Goal: Use online tool/utility: Use online tool/utility

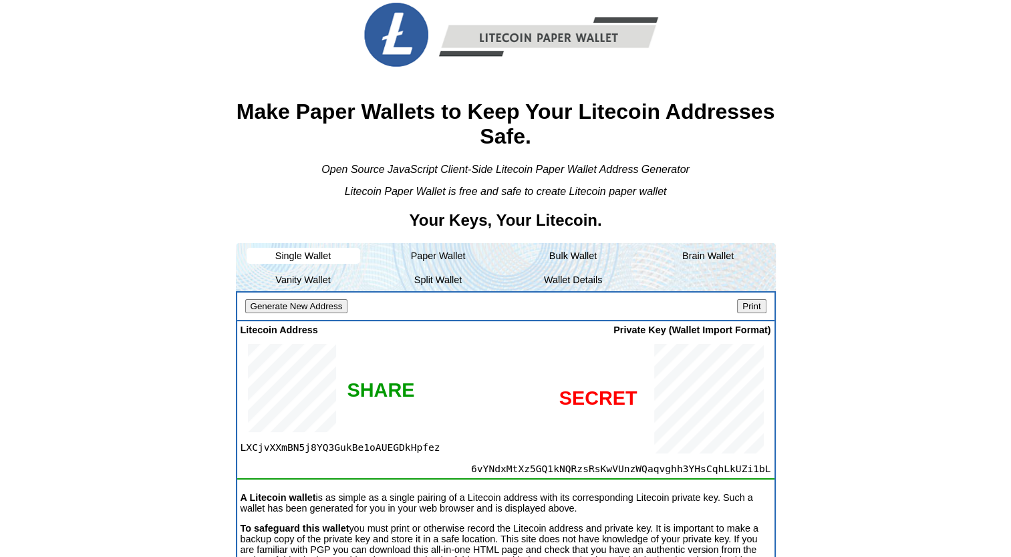
scroll to position [37, 0]
click at [446, 251] on li "Paper Wallet" at bounding box center [439, 255] width 114 height 16
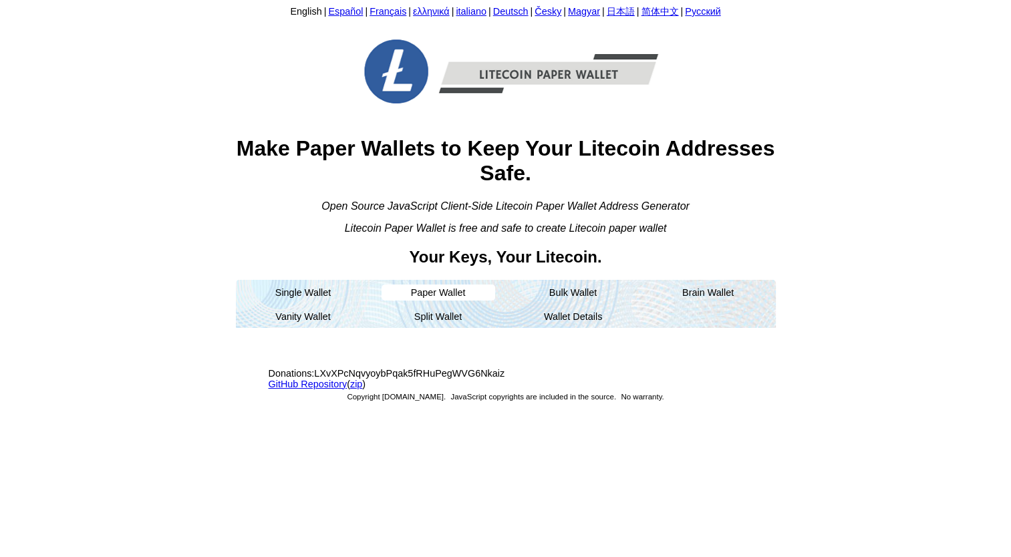
scroll to position [0, 0]
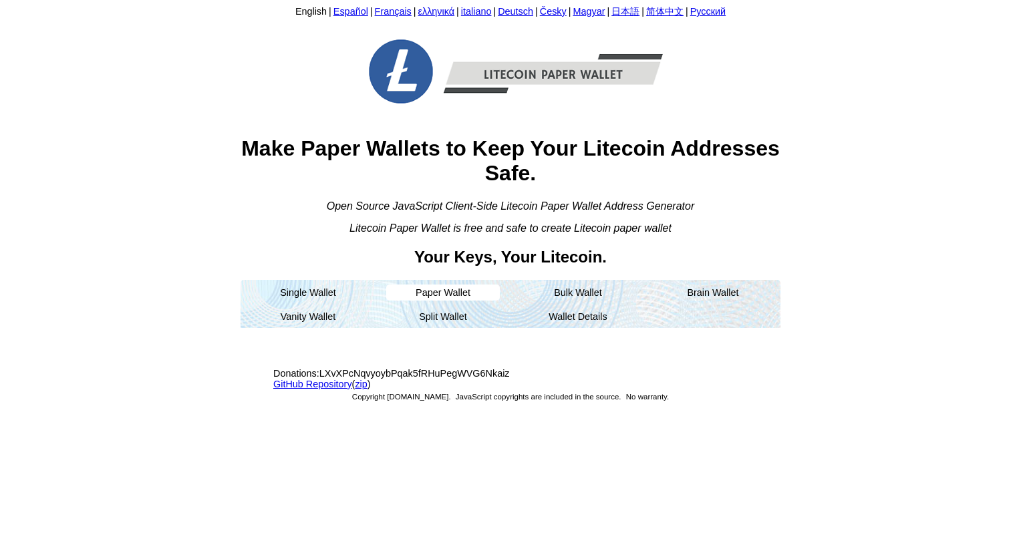
click at [488, 287] on li "Paper Wallet" at bounding box center [443, 293] width 114 height 16
click at [457, 301] on li "Paper Wallet" at bounding box center [443, 293] width 114 height 16
click at [420, 314] on li "Split Wallet" at bounding box center [443, 317] width 114 height 16
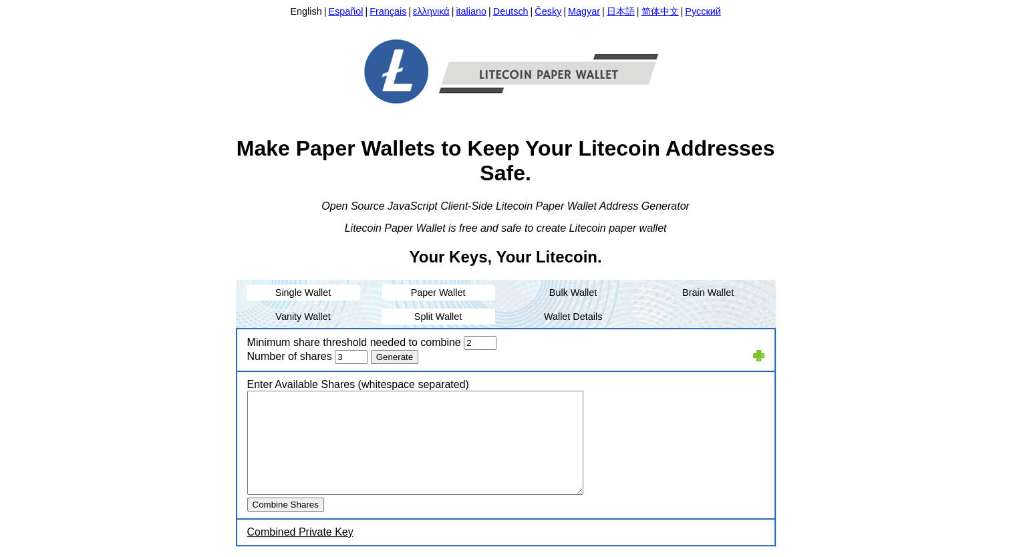
click at [326, 291] on li "Single Wallet" at bounding box center [304, 293] width 114 height 16
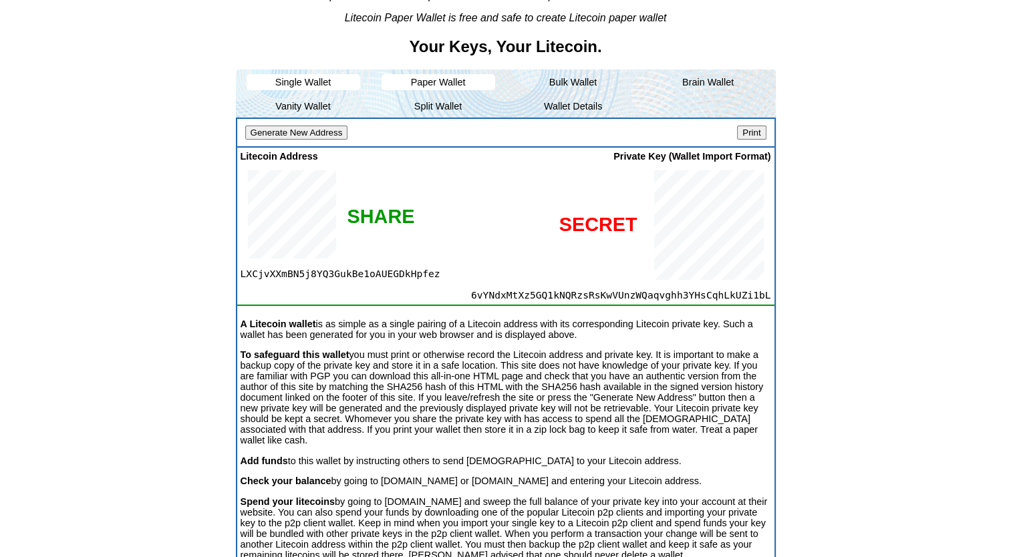
scroll to position [211, 0]
click at [322, 111] on li "Vanity Wallet" at bounding box center [304, 106] width 114 height 16
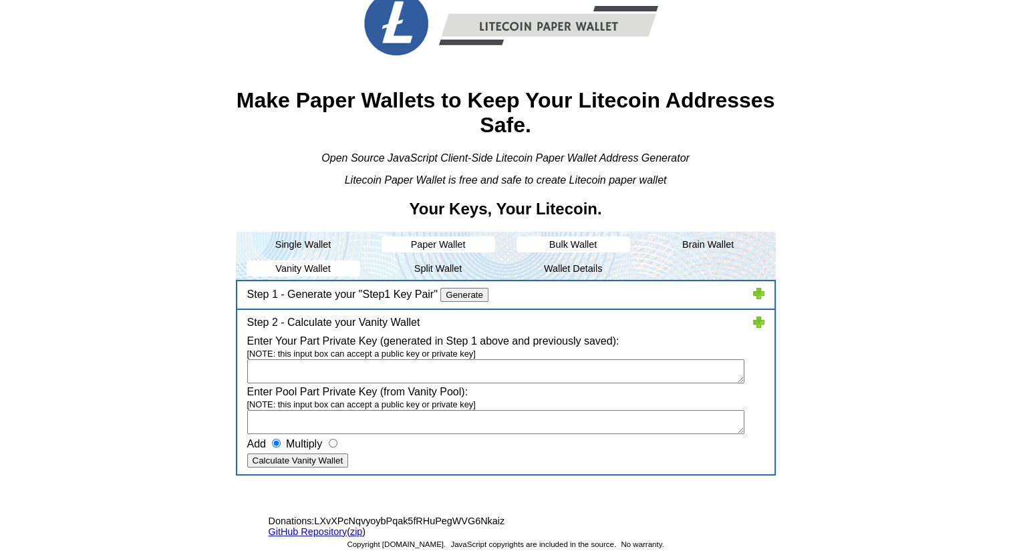
click at [565, 243] on li "Bulk Wallet" at bounding box center [574, 245] width 114 height 16
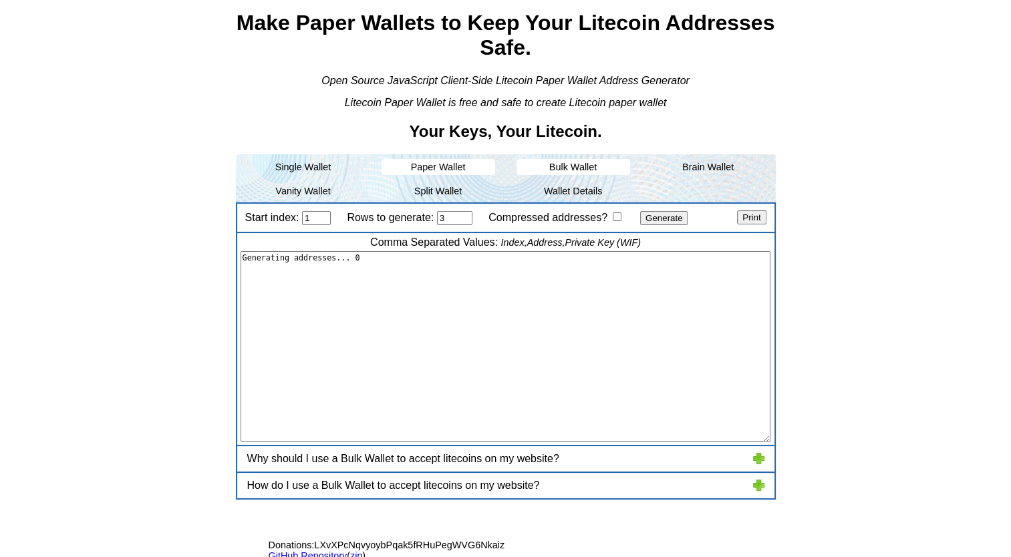
type textarea "1,"LcYL8ceaXmgtcjoMJ9jpmRRU2er4KMGUPF","6uF6qjVQPGj3opx35D9CYuwZTCn2MztPKt5uJHa…"
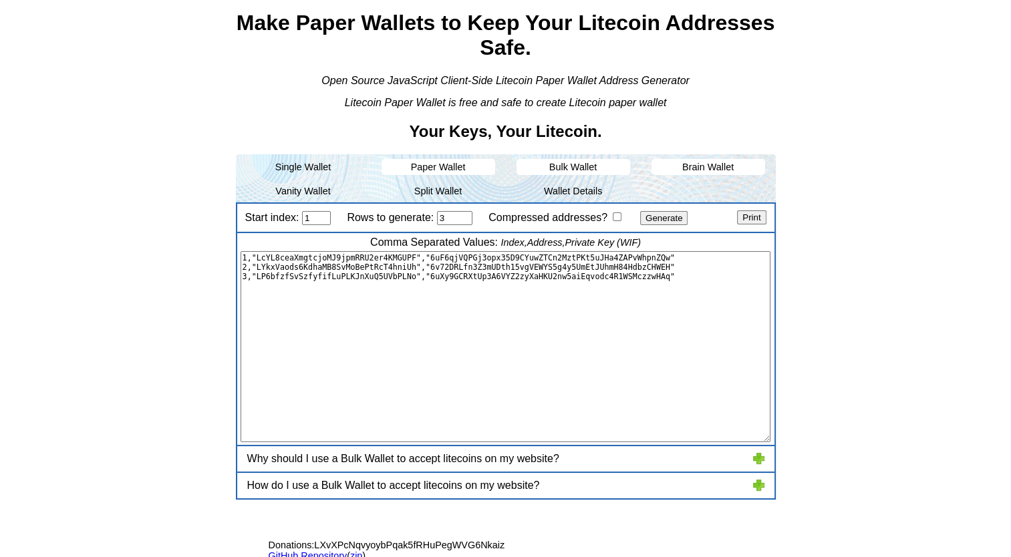
click at [699, 163] on li "Brain Wallet" at bounding box center [709, 167] width 114 height 16
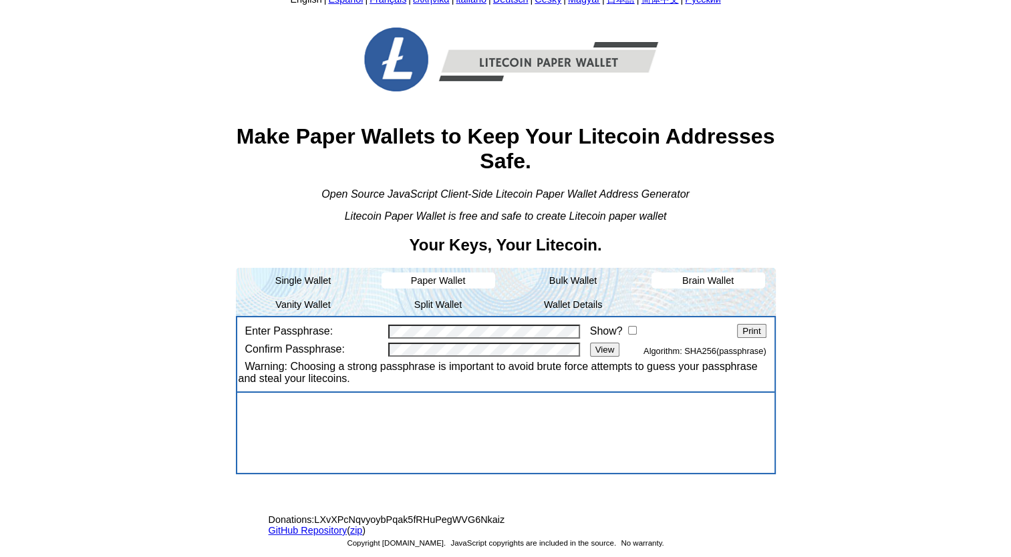
scroll to position [2, 0]
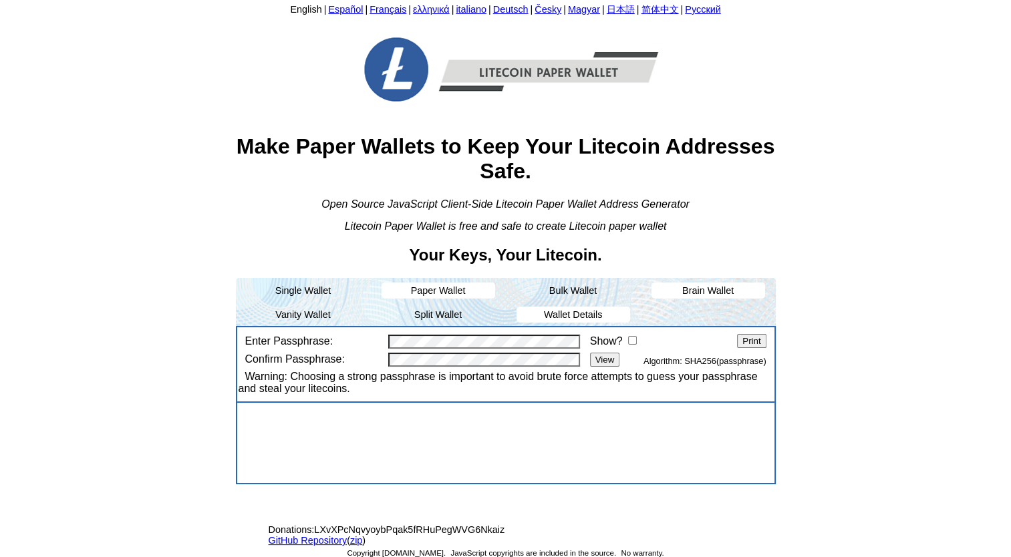
click at [583, 316] on li "Wallet Details" at bounding box center [574, 315] width 114 height 16
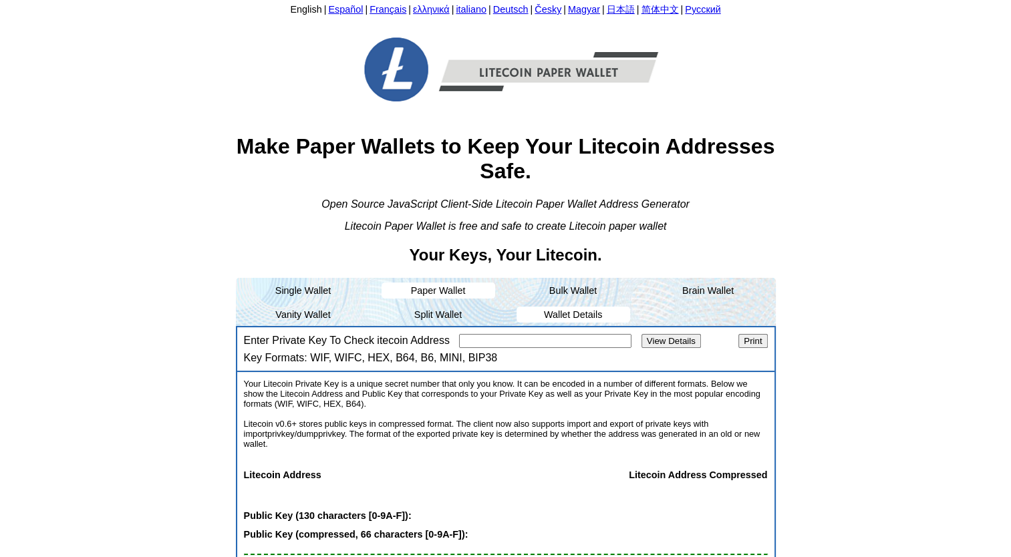
scroll to position [216, 0]
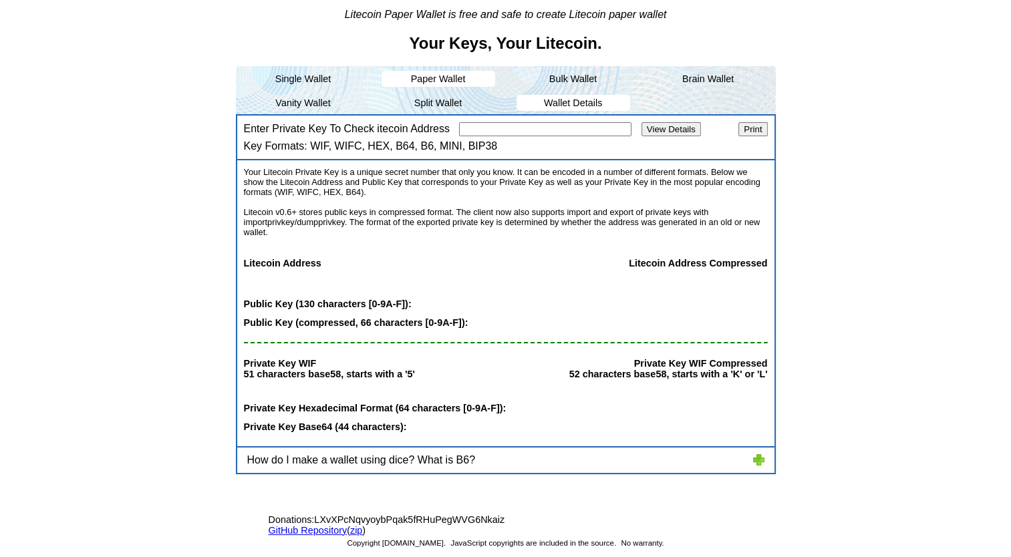
click at [464, 79] on li "Paper Wallet" at bounding box center [439, 79] width 114 height 16
click at [452, 108] on li "Split Wallet" at bounding box center [439, 103] width 114 height 16
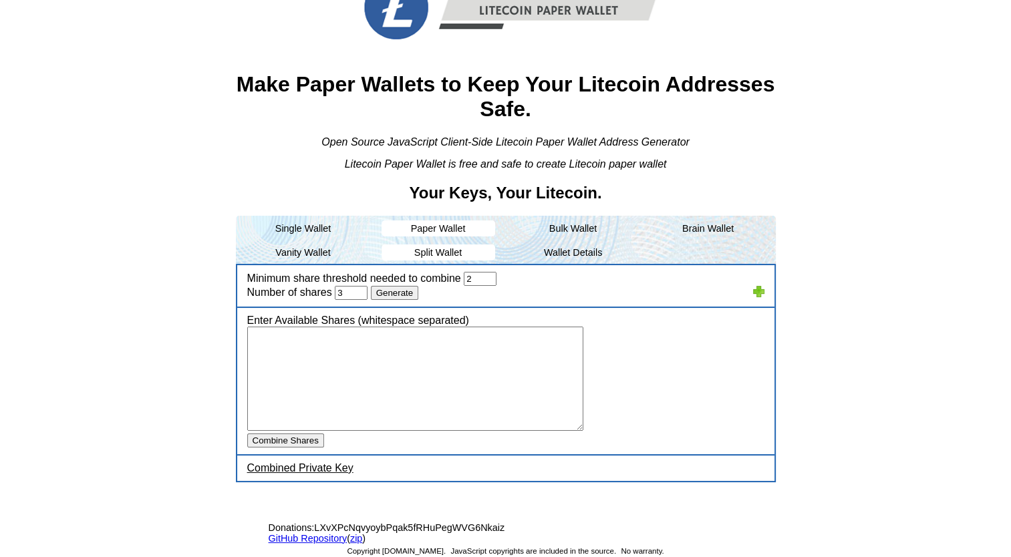
click at [460, 225] on li "Paper Wallet" at bounding box center [439, 229] width 114 height 16
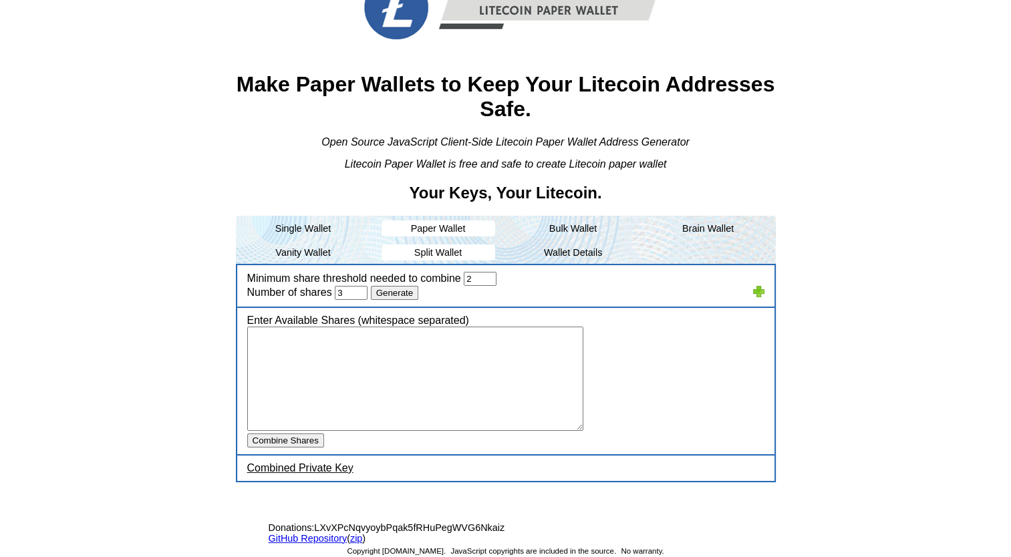
click at [502, 204] on div "English | Español | Français | ελληνικά | italiano | Deutsch | Česky | Magyar |…" at bounding box center [506, 253] width 540 height 624
click at [346, 237] on ul "Single Wallet Paper Wallet Bulk Wallet Brain Wallet Vanity Wallet Split Wallet …" at bounding box center [506, 240] width 540 height 48
click at [340, 234] on li "Single Wallet" at bounding box center [304, 229] width 114 height 16
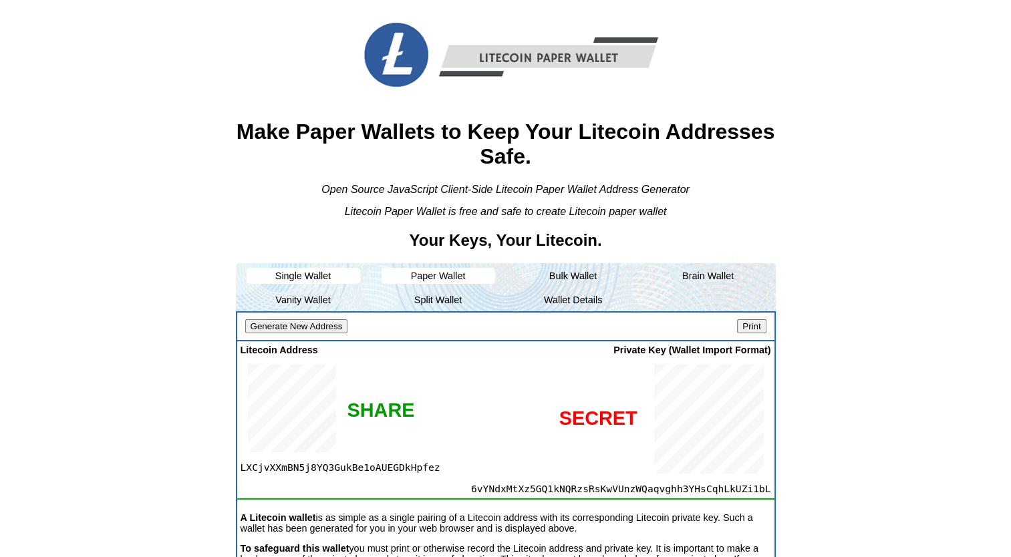
scroll to position [0, 0]
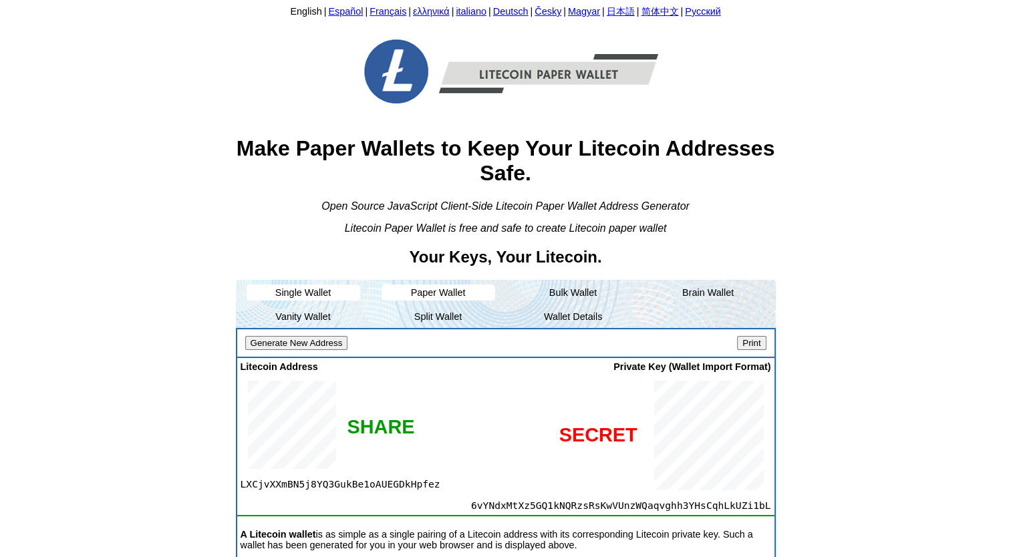
click at [485, 291] on li "Paper Wallet" at bounding box center [439, 293] width 114 height 16
